Goal: Task Accomplishment & Management: Use online tool/utility

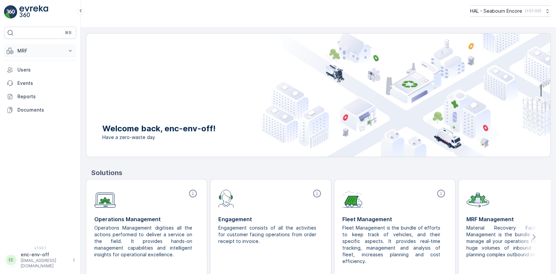
click at [24, 51] on p "MRF" at bounding box center [39, 50] width 45 height 7
click at [27, 70] on p "Offloads" at bounding box center [27, 71] width 20 height 7
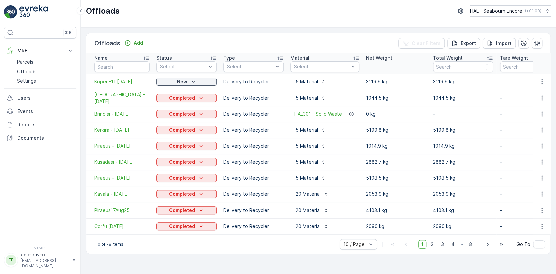
click at [122, 81] on span "Koper -11 [DATE]" at bounding box center [121, 81] width 55 height 7
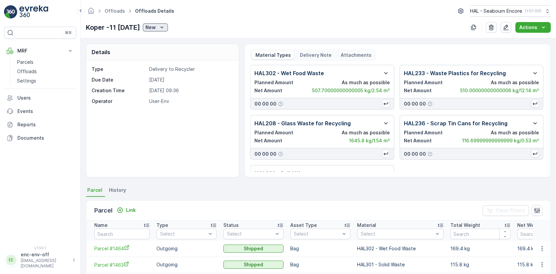
click at [162, 25] on icon "New" at bounding box center [161, 27] width 7 height 7
click at [167, 48] on span "Completed" at bounding box center [162, 46] width 25 height 7
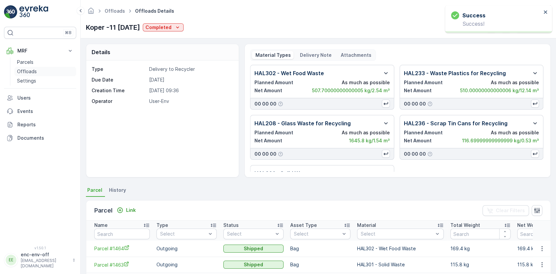
click at [28, 69] on p "Offloads" at bounding box center [27, 71] width 20 height 7
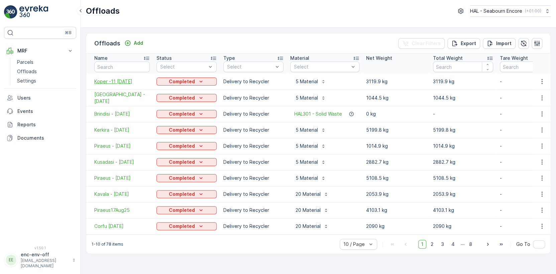
click at [123, 80] on span "Koper -11 [DATE]" at bounding box center [121, 81] width 55 height 7
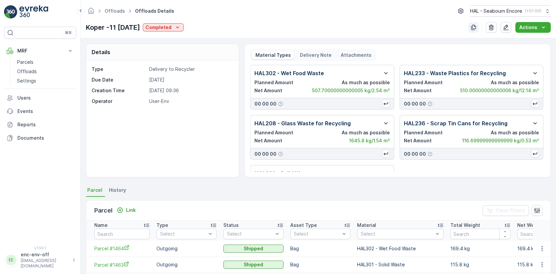
click at [472, 26] on icon "button" at bounding box center [473, 27] width 7 height 7
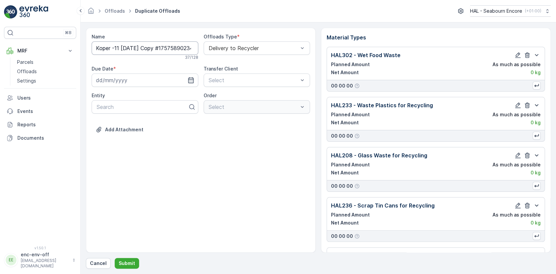
click at [110, 47] on input "Koper -11 [DATE] Copy #1757589023469" at bounding box center [145, 47] width 107 height 13
click at [130, 46] on input "[GEOGRAPHIC_DATA] -11 [DATE] Copy #1757589023469" at bounding box center [145, 47] width 107 height 13
click at [151, 48] on input "[GEOGRAPHIC_DATA] -14 [DATE] Copy #1757589023469" at bounding box center [145, 47] width 107 height 13
type input "[GEOGRAPHIC_DATA] -14 [DATE]"
click at [146, 79] on input at bounding box center [145, 81] width 107 height 13
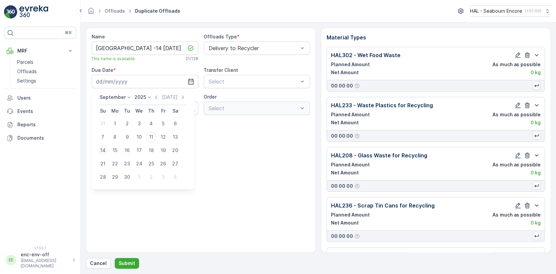
click at [105, 150] on div "14" at bounding box center [103, 150] width 11 height 11
type input "[DATE]"
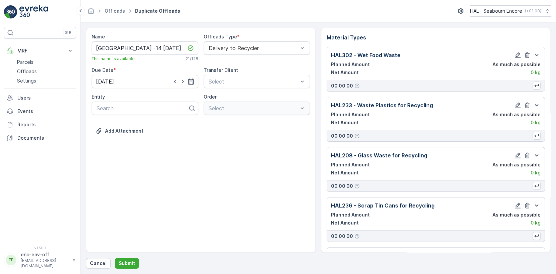
click at [201, 159] on div "Name [GEOGRAPHIC_DATA] -14 [DATE] This name is available 21 / 128 Offloads Type…" at bounding box center [201, 140] width 230 height 225
click at [127, 264] on p "Submit" at bounding box center [127, 263] width 16 height 7
